Goal: Task Accomplishment & Management: Manage account settings

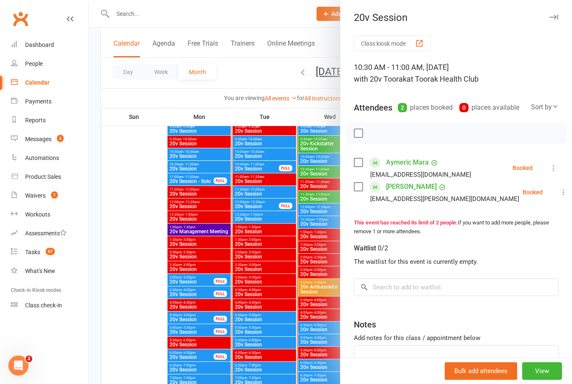
click at [140, 245] on div at bounding box center [330, 192] width 483 height 384
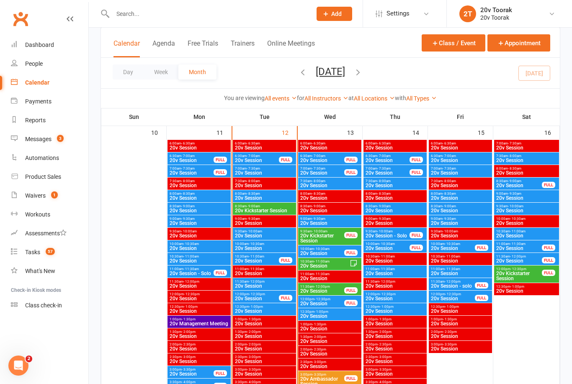
scroll to position [812, 0]
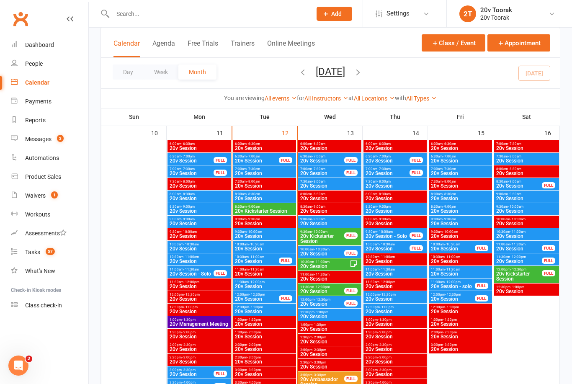
click at [259, 162] on span "20v Session" at bounding box center [256, 160] width 45 height 5
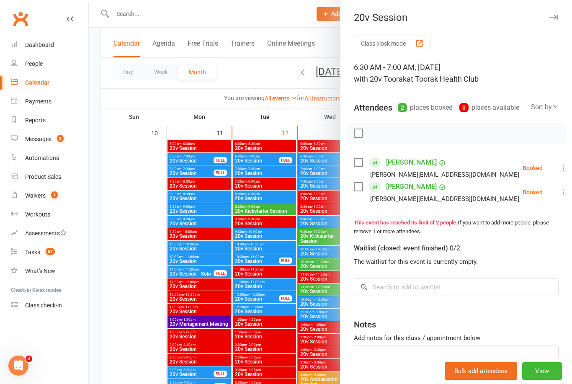
click at [546, 172] on li "[PERSON_NAME] [PERSON_NAME][EMAIL_ADDRESS][DOMAIN_NAME] Booked More info Remove…" at bounding box center [456, 168] width 205 height 24
click at [547, 165] on li "[PERSON_NAME] [PERSON_NAME][EMAIL_ADDRESS][DOMAIN_NAME] Booked More info Remove…" at bounding box center [456, 168] width 205 height 24
click at [559, 164] on icon at bounding box center [563, 168] width 8 height 8
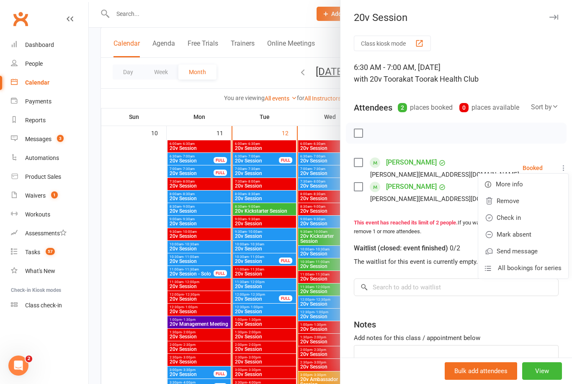
click at [531, 215] on link "Check in" at bounding box center [523, 217] width 90 height 17
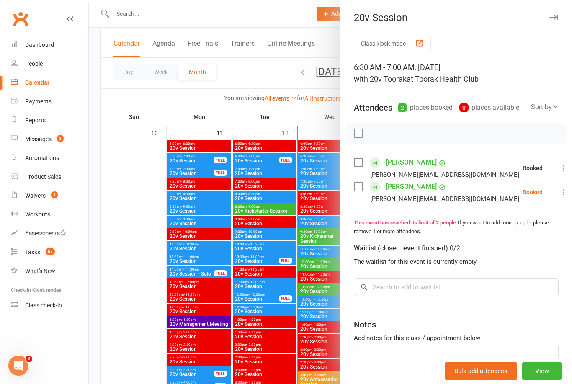
click at [559, 191] on icon at bounding box center [563, 192] width 8 height 8
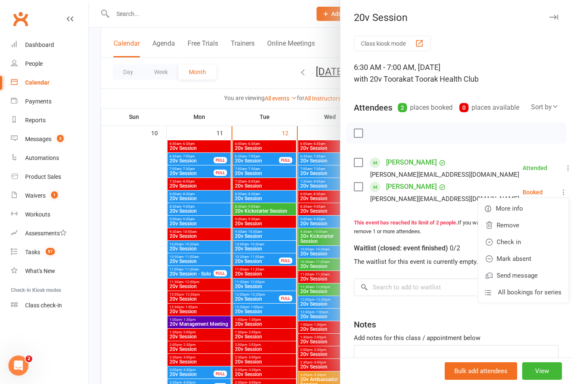
click at [531, 239] on link "Check in" at bounding box center [523, 242] width 90 height 17
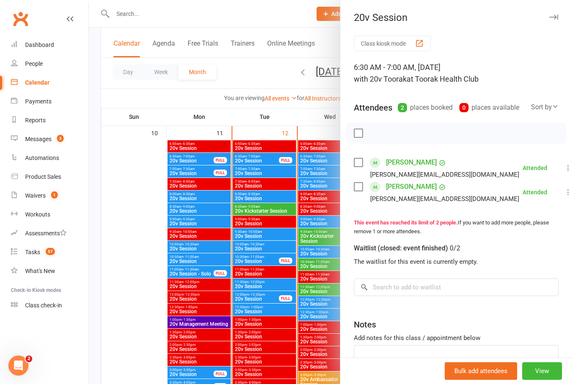
click at [264, 171] on div at bounding box center [330, 192] width 483 height 384
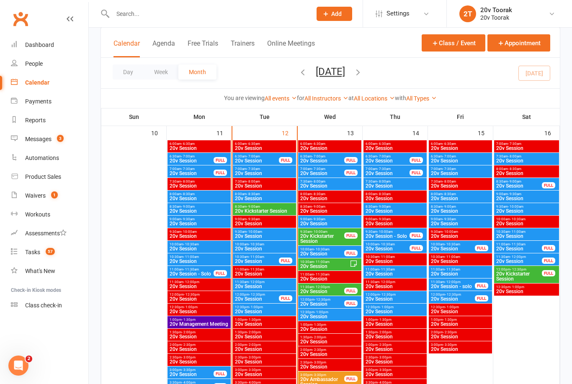
click at [270, 167] on span "7:00am - 7:30am" at bounding box center [264, 169] width 60 height 4
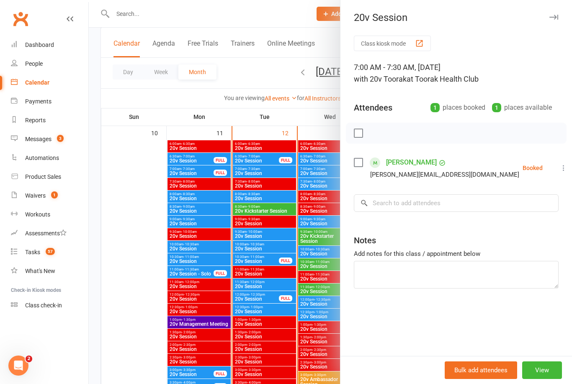
click at [559, 168] on icon at bounding box center [563, 168] width 8 height 8
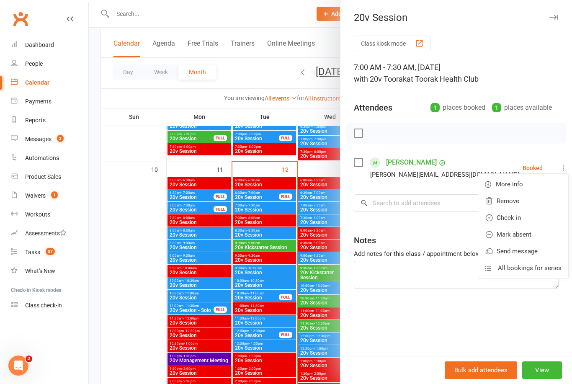
scroll to position [775, 0]
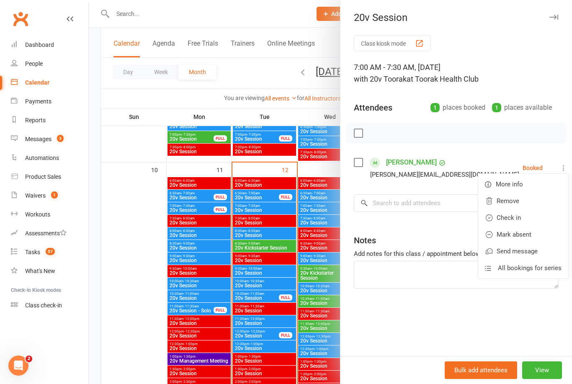
click at [518, 218] on link "Check in" at bounding box center [523, 217] width 90 height 17
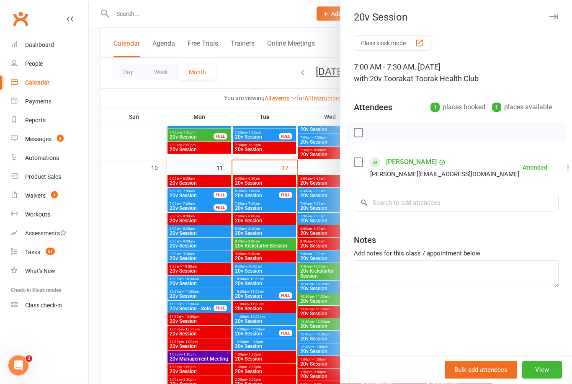
scroll to position [777, 0]
click at [276, 229] on div at bounding box center [330, 192] width 483 height 384
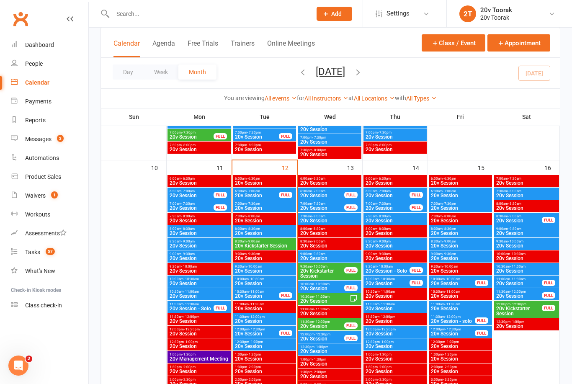
click at [278, 233] on span "20v Session" at bounding box center [264, 233] width 60 height 5
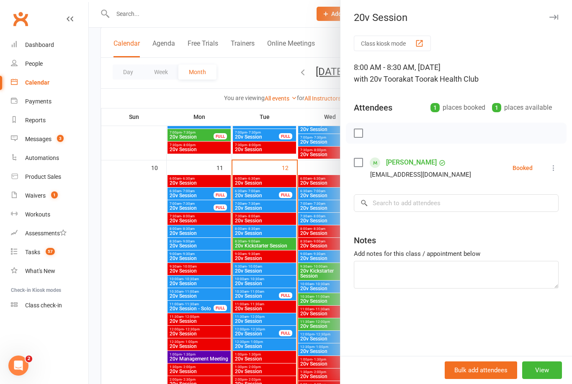
click at [147, 298] on div at bounding box center [330, 192] width 483 height 384
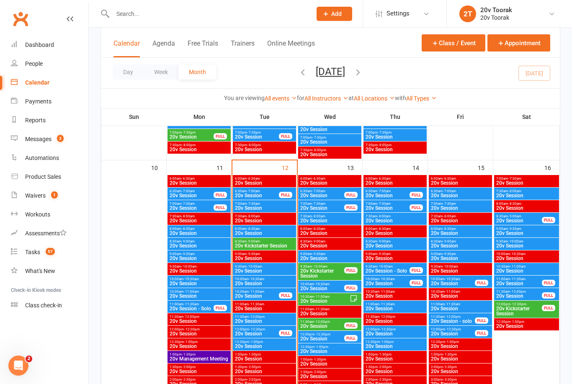
click at [43, 138] on div "Messages" at bounding box center [38, 139] width 26 height 7
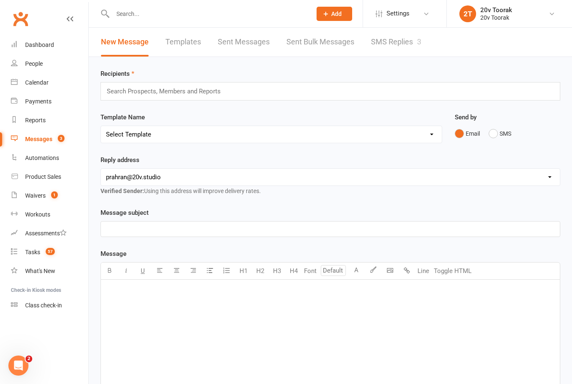
click at [394, 40] on link "SMS Replies 3" at bounding box center [396, 42] width 50 height 29
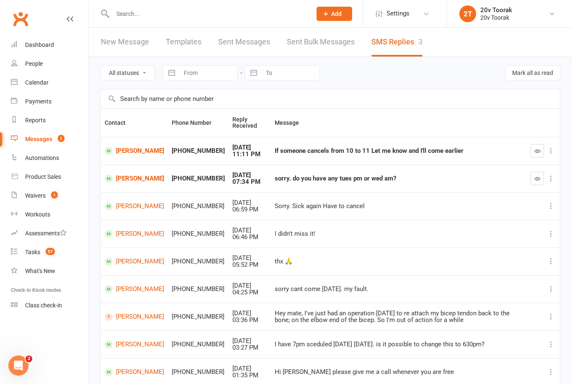
click at [47, 86] on link "Calendar" at bounding box center [49, 82] width 77 height 19
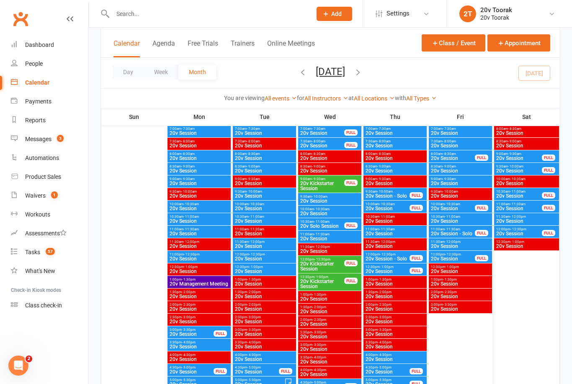
scroll to position [92, 0]
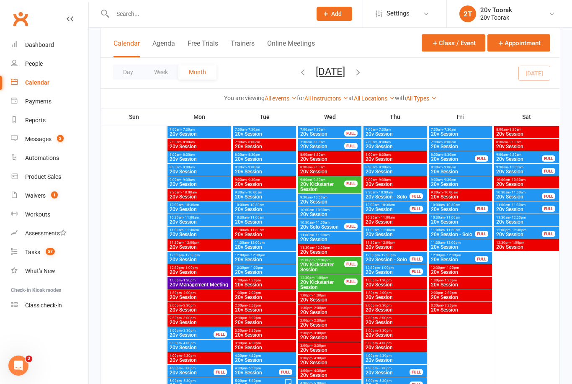
click at [41, 141] on div "Messages" at bounding box center [38, 139] width 26 height 7
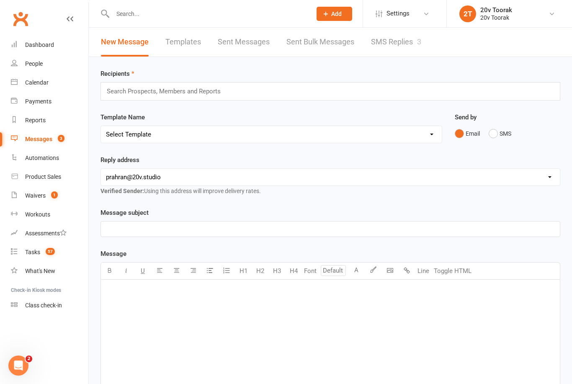
click at [400, 43] on link "SMS Replies 3" at bounding box center [396, 42] width 50 height 29
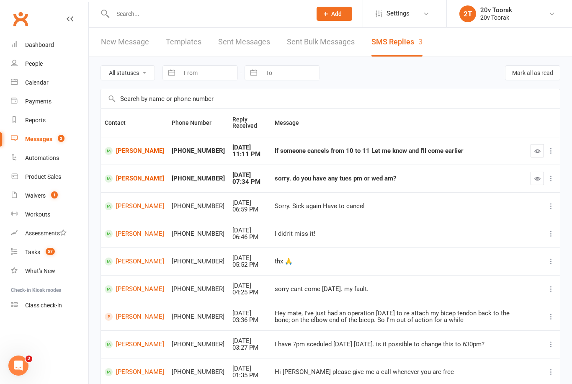
click at [175, 153] on div "[PHONE_NUMBER]" at bounding box center [198, 150] width 53 height 7
click at [122, 151] on link "[PERSON_NAME]" at bounding box center [134, 151] width 59 height 8
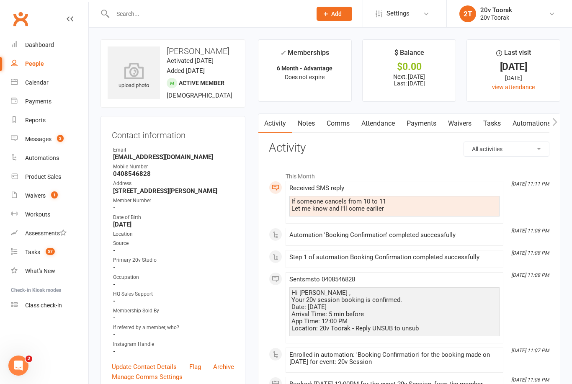
click at [56, 85] on link "Calendar" at bounding box center [49, 82] width 77 height 19
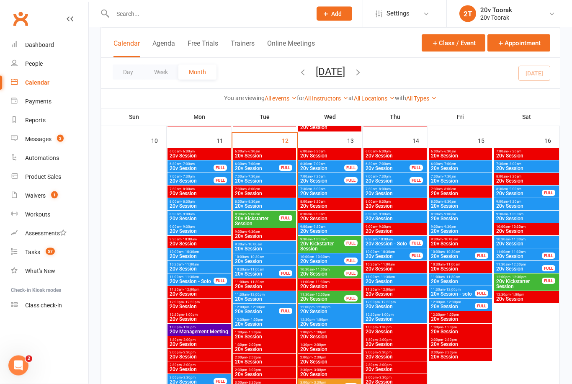
scroll to position [804, 0]
click at [331, 259] on span "20v Session" at bounding box center [322, 261] width 45 height 5
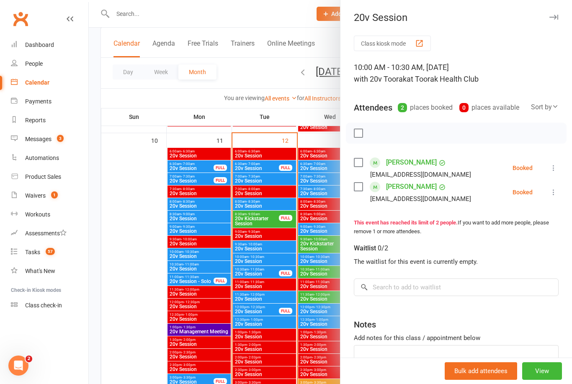
click at [141, 313] on div at bounding box center [330, 192] width 483 height 384
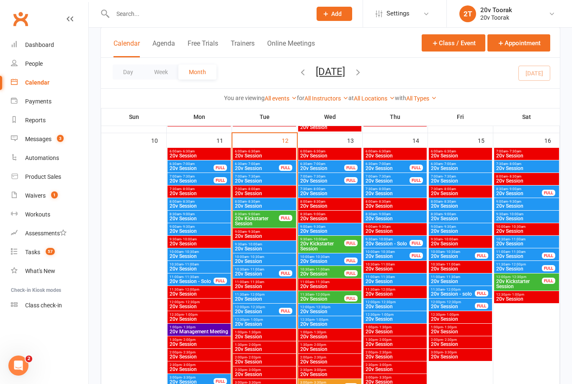
click at [325, 312] on span "20v Session" at bounding box center [330, 311] width 60 height 5
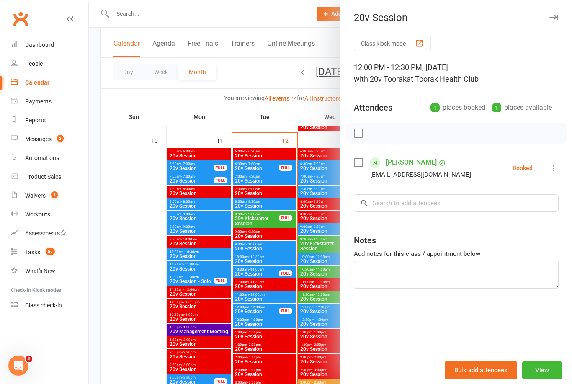
click at [146, 325] on div at bounding box center [330, 192] width 483 height 384
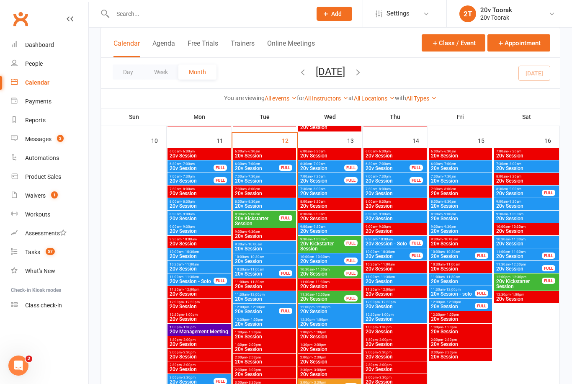
click at [331, 191] on span "20v Session" at bounding box center [330, 193] width 60 height 5
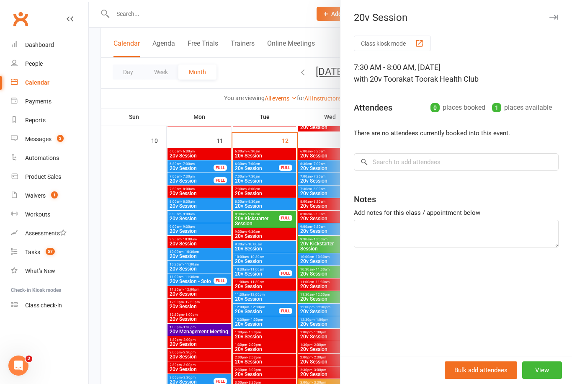
click at [156, 345] on div at bounding box center [330, 192] width 483 height 384
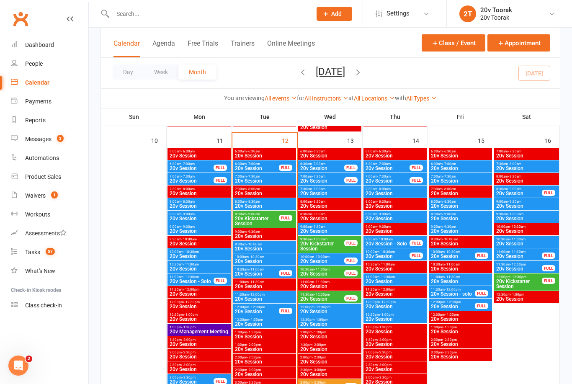
click at [329, 166] on span "20v Session" at bounding box center [322, 168] width 45 height 5
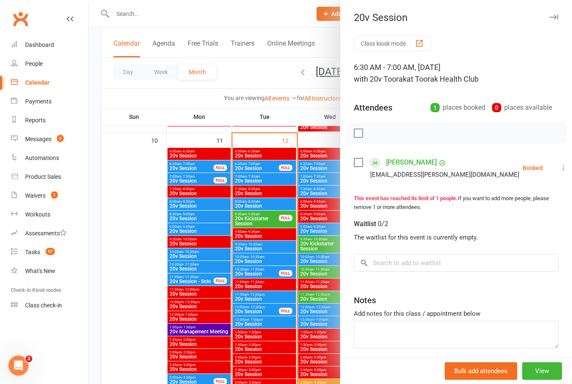
click at [160, 336] on div at bounding box center [330, 192] width 483 height 384
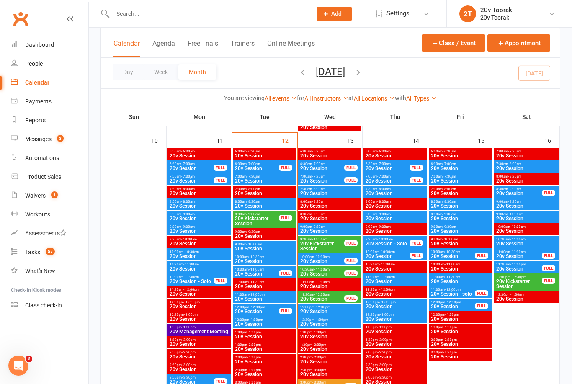
click at [343, 191] on span "20v Session" at bounding box center [330, 193] width 60 height 5
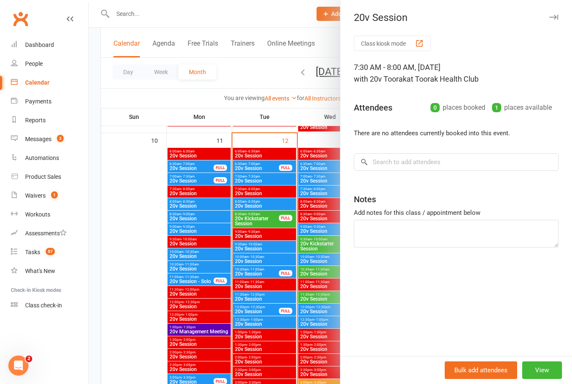
click at [151, 356] on div at bounding box center [330, 192] width 483 height 384
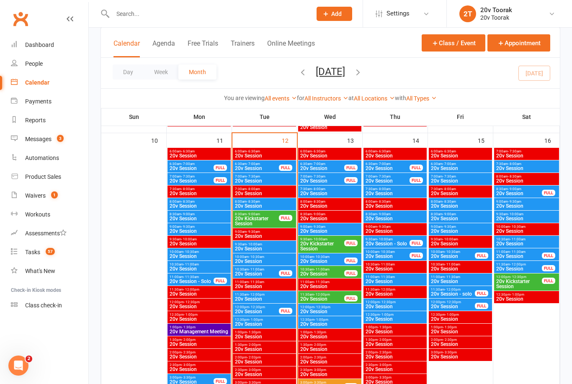
click at [345, 192] on span "20v Session" at bounding box center [330, 193] width 60 height 5
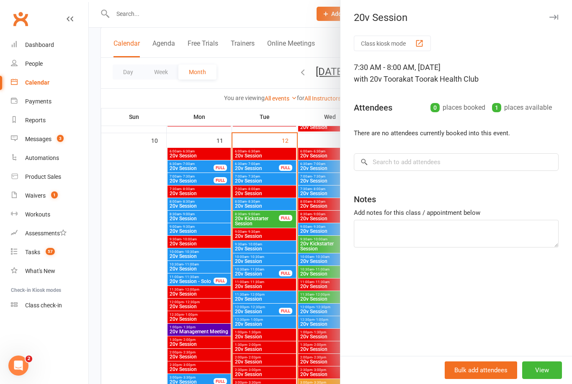
click at [150, 359] on div at bounding box center [330, 192] width 483 height 384
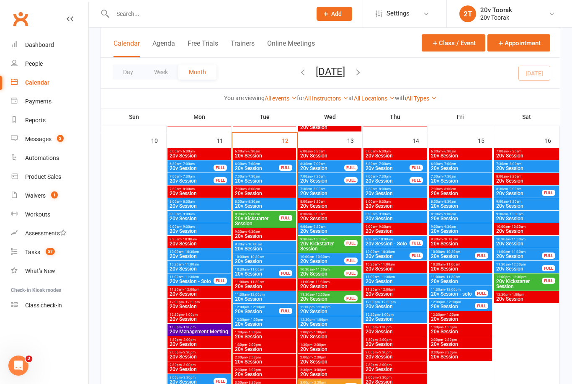
click at [329, 227] on span "9:00am - 9:30am" at bounding box center [330, 227] width 60 height 4
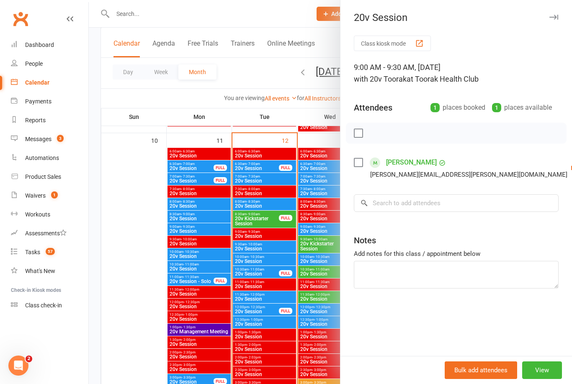
click at [162, 351] on div at bounding box center [330, 192] width 483 height 384
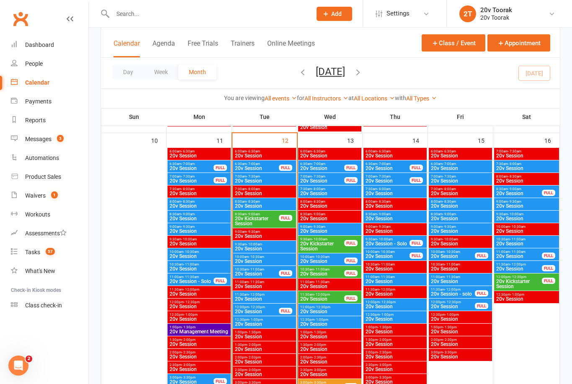
click at [331, 225] on span "9:00am - 9:30am" at bounding box center [330, 227] width 60 height 4
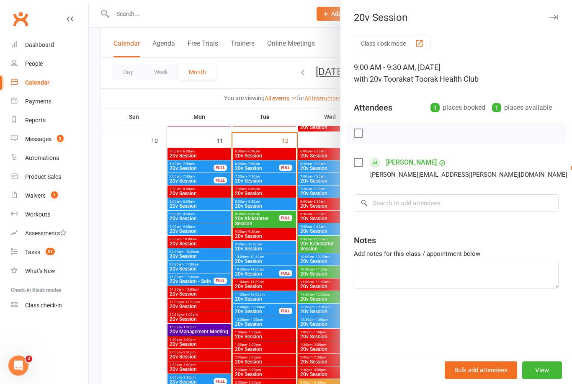
click at [171, 343] on div at bounding box center [330, 192] width 483 height 384
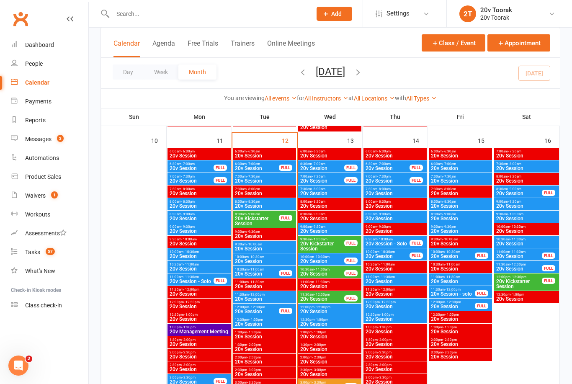
click at [329, 259] on span "20v Session" at bounding box center [322, 261] width 45 height 5
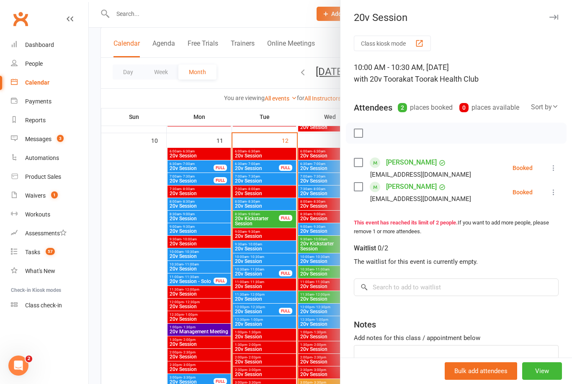
click at [168, 363] on div at bounding box center [330, 192] width 483 height 384
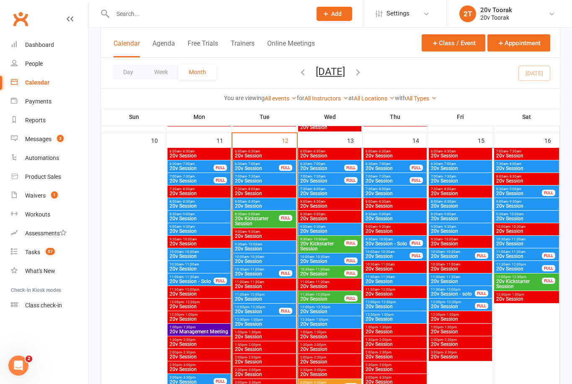
click at [341, 192] on span "20v Session" at bounding box center [330, 193] width 60 height 5
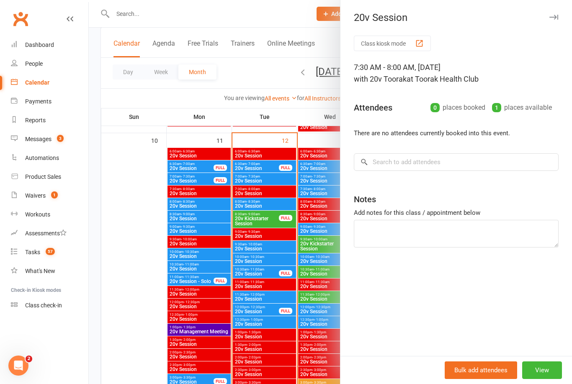
click at [159, 362] on div at bounding box center [330, 192] width 483 height 384
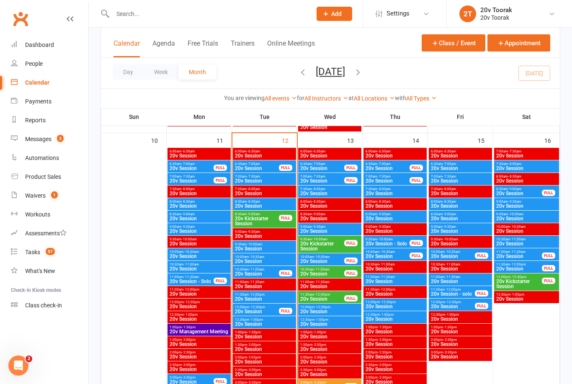
click at [335, 194] on span "20v Session" at bounding box center [330, 193] width 60 height 5
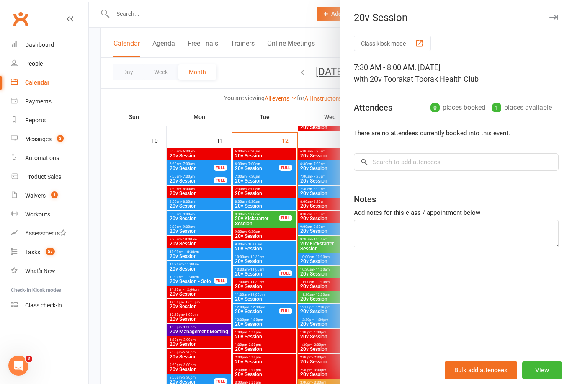
click at [165, 372] on div at bounding box center [330, 192] width 483 height 384
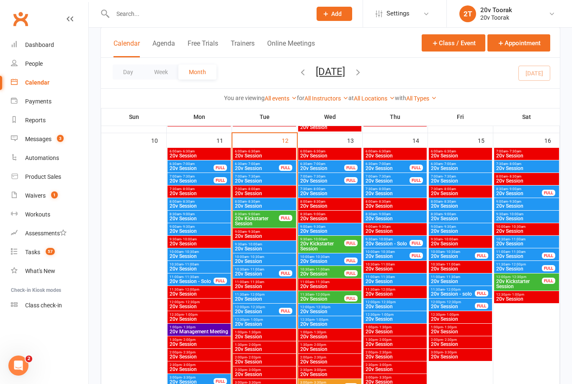
click at [339, 194] on span "20v Session" at bounding box center [330, 193] width 60 height 5
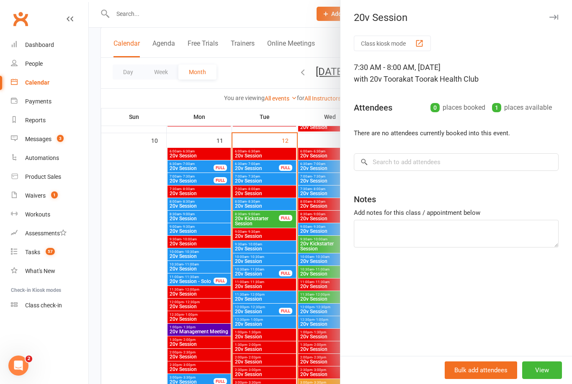
click at [37, 134] on link "Messages 3" at bounding box center [49, 139] width 77 height 19
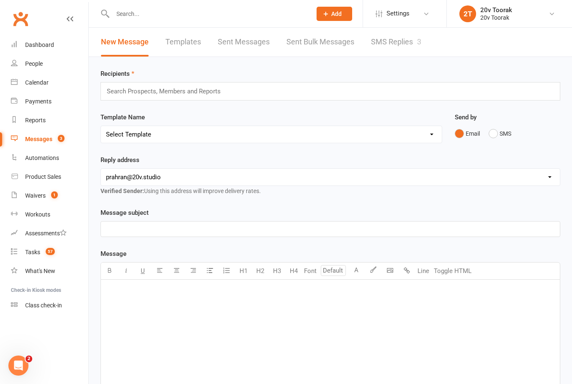
click at [45, 144] on link "Messages 3" at bounding box center [49, 139] width 77 height 19
click at [38, 139] on div "Messages" at bounding box center [38, 139] width 27 height 7
click at [400, 47] on link "SMS Replies 3" at bounding box center [396, 42] width 50 height 29
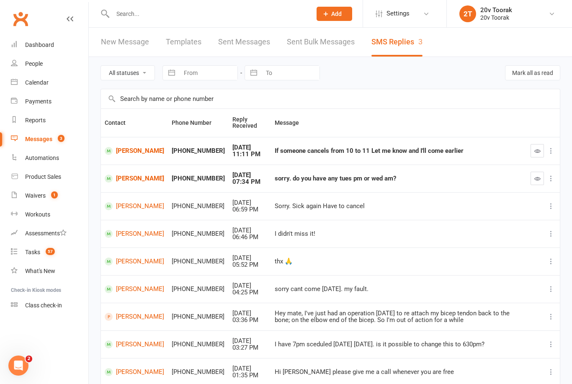
click at [300, 153] on div "If someone cancels from 10 to 11 Let me know and I'll come earlier" at bounding box center [399, 150] width 248 height 7
click at [131, 149] on link "[PERSON_NAME]" at bounding box center [134, 151] width 59 height 8
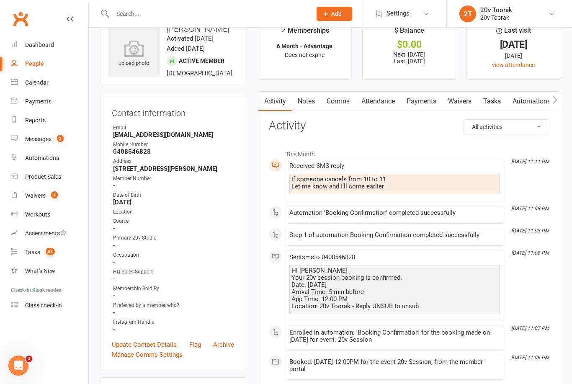
scroll to position [26, 0]
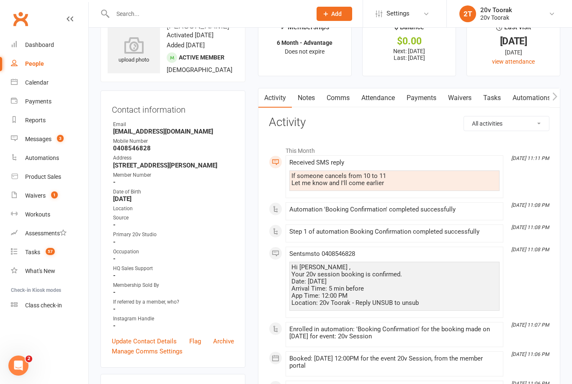
click at [58, 81] on link "Calendar" at bounding box center [49, 82] width 77 height 19
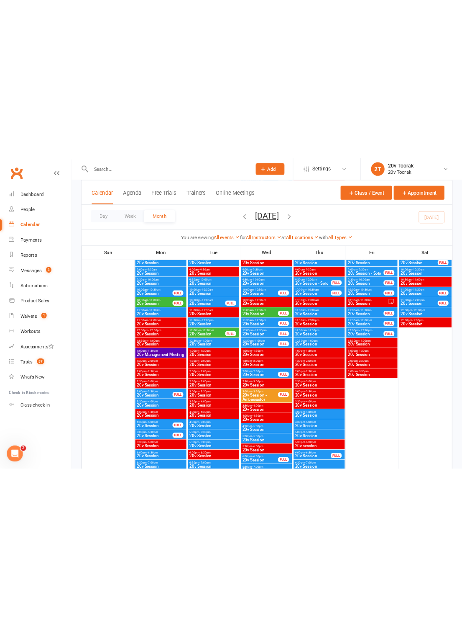
scroll to position [533, 0]
